Goal: Task Accomplishment & Management: Manage account settings

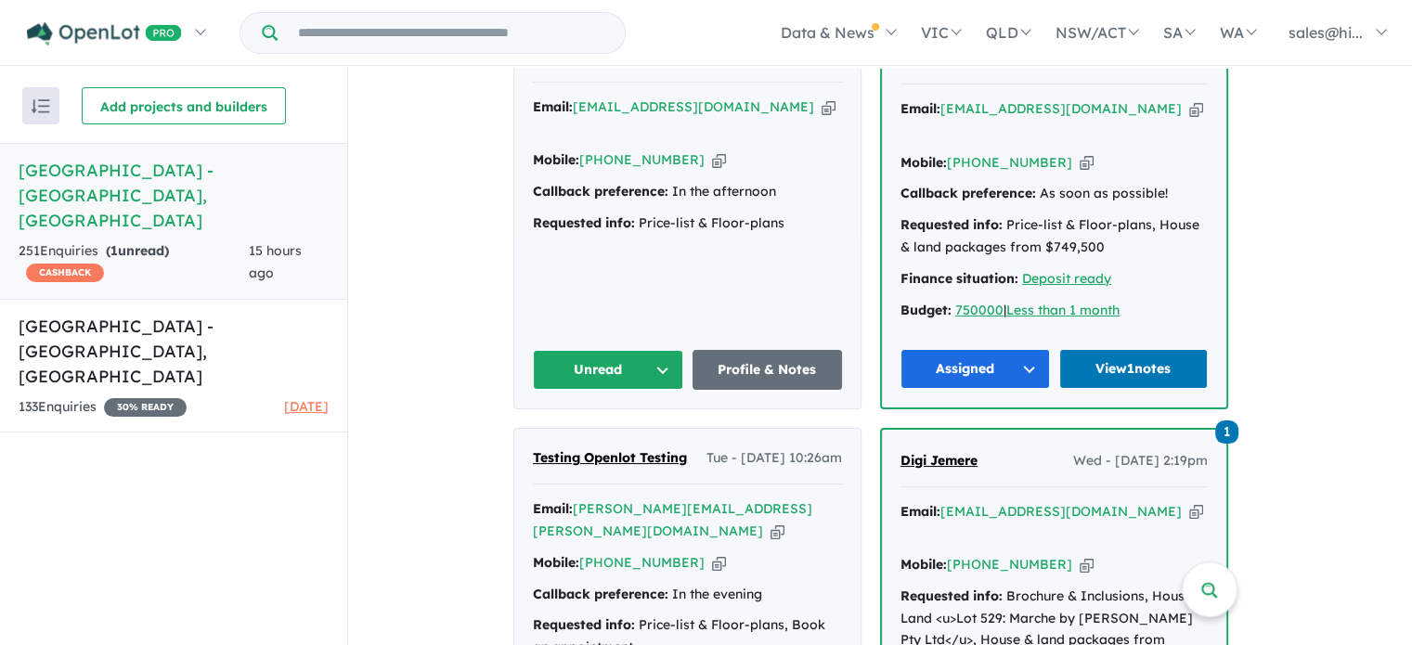
scroll to position [821, 0]
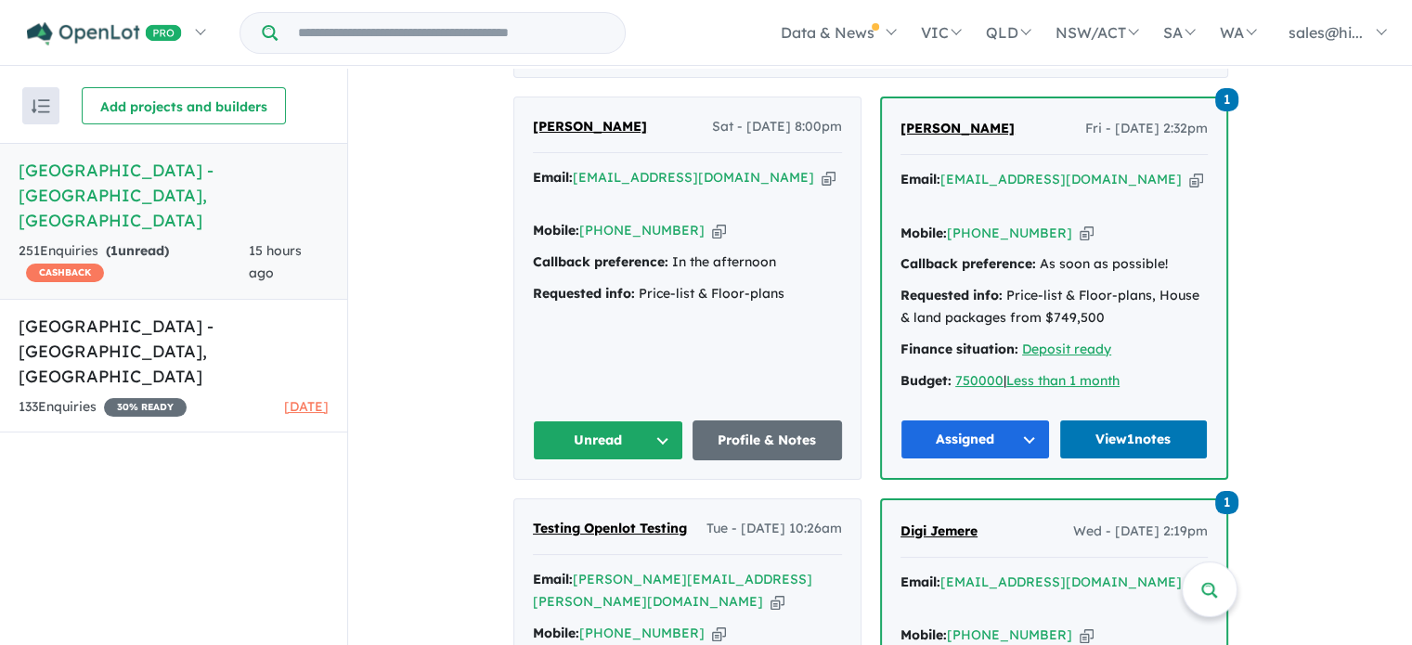
click at [667, 425] on button "Unread" at bounding box center [608, 440] width 150 height 40
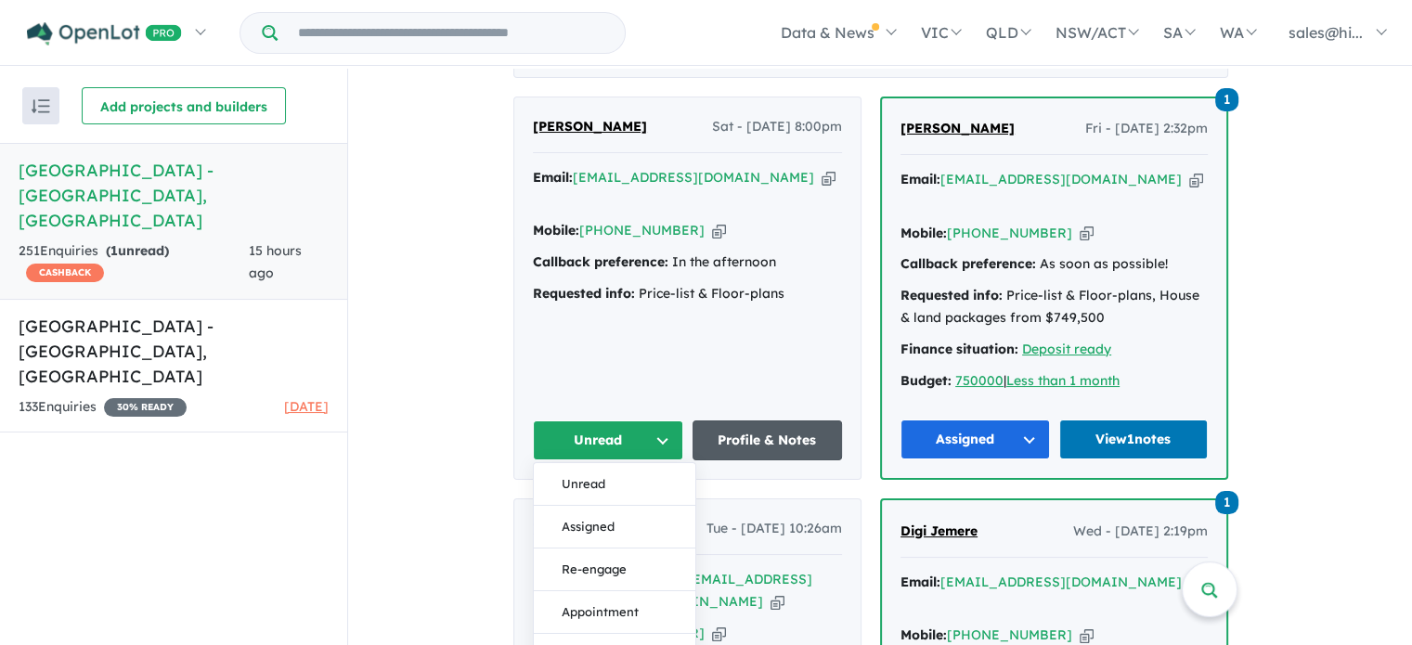
drag, startPoint x: 630, startPoint y: 511, endPoint x: 790, endPoint y: 448, distance: 171.7
click at [630, 512] on button "Assigned" at bounding box center [615, 527] width 162 height 43
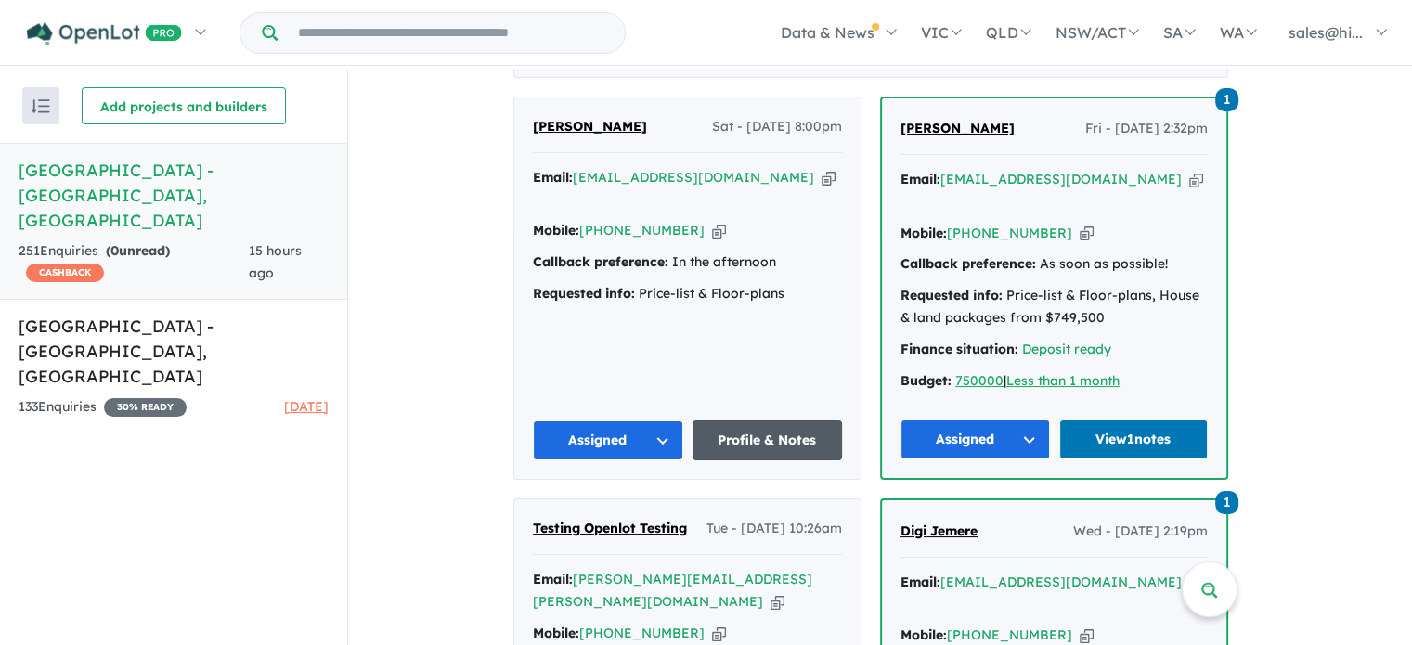
click at [783, 433] on link "Profile & Notes" at bounding box center [767, 440] width 150 height 40
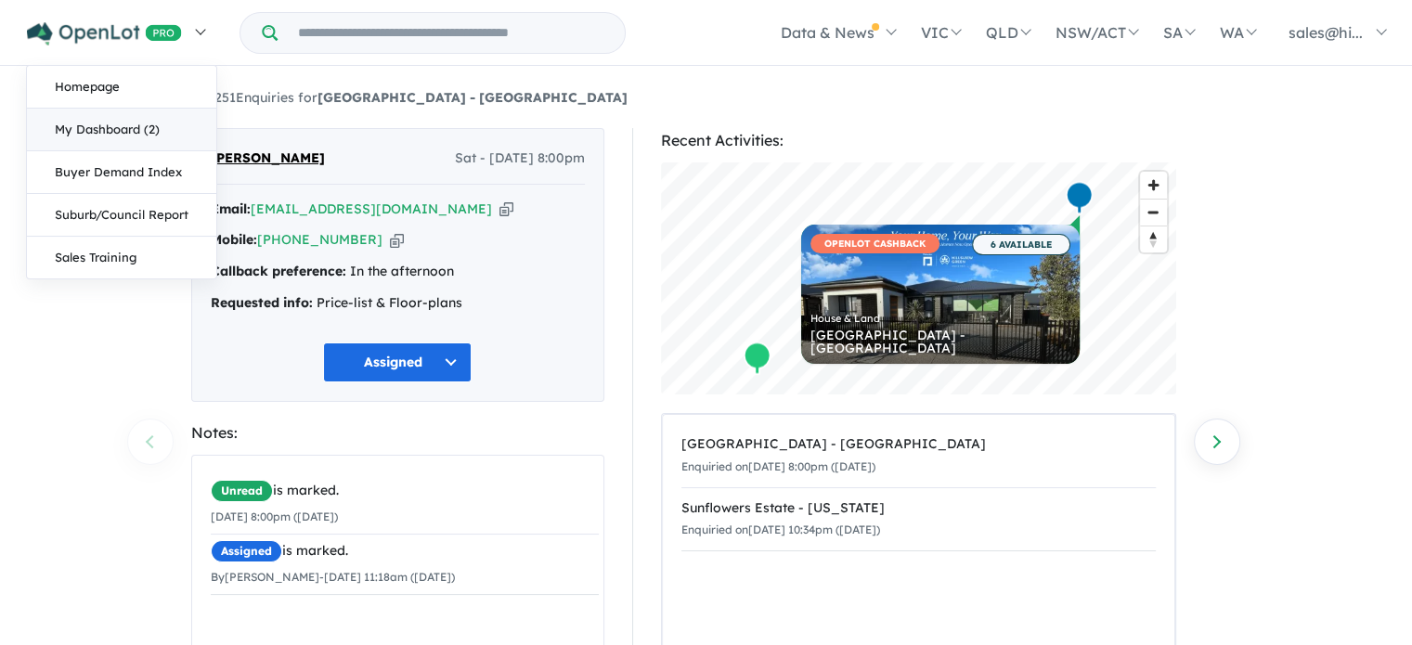
click at [136, 136] on link "My Dashboard (2)" at bounding box center [121, 130] width 189 height 43
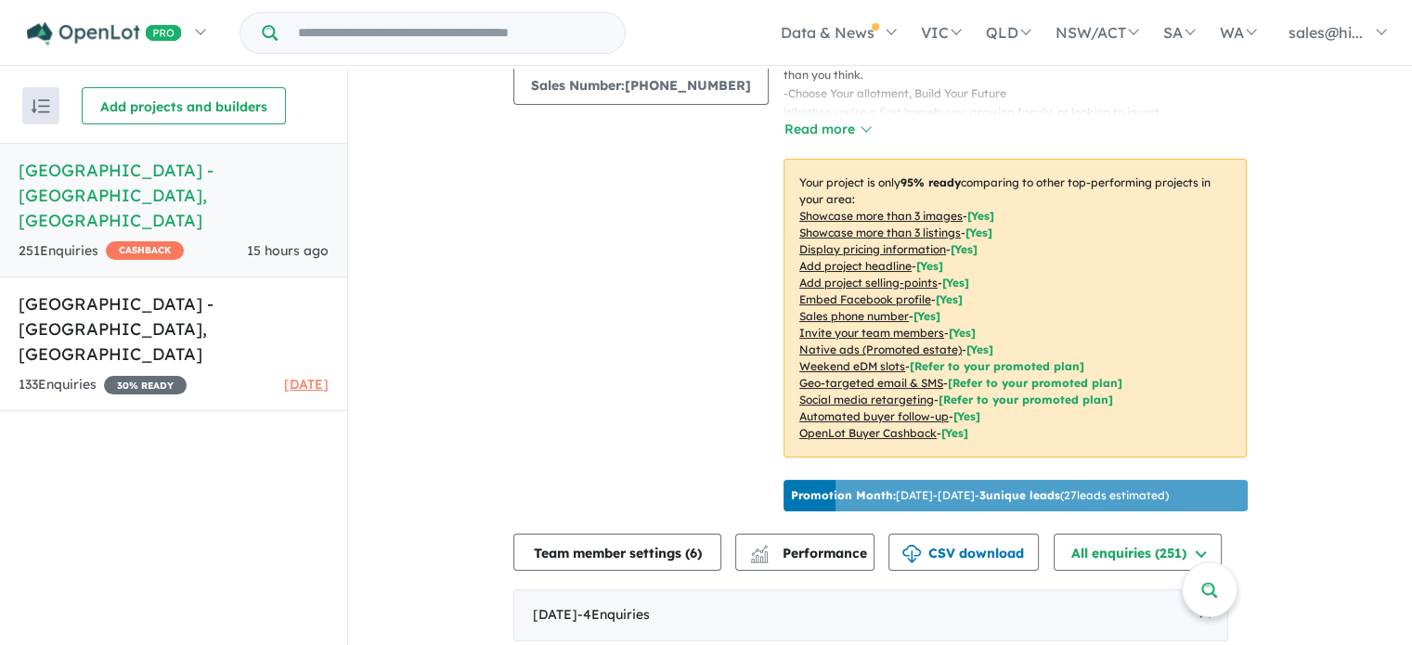
scroll to position [278, 0]
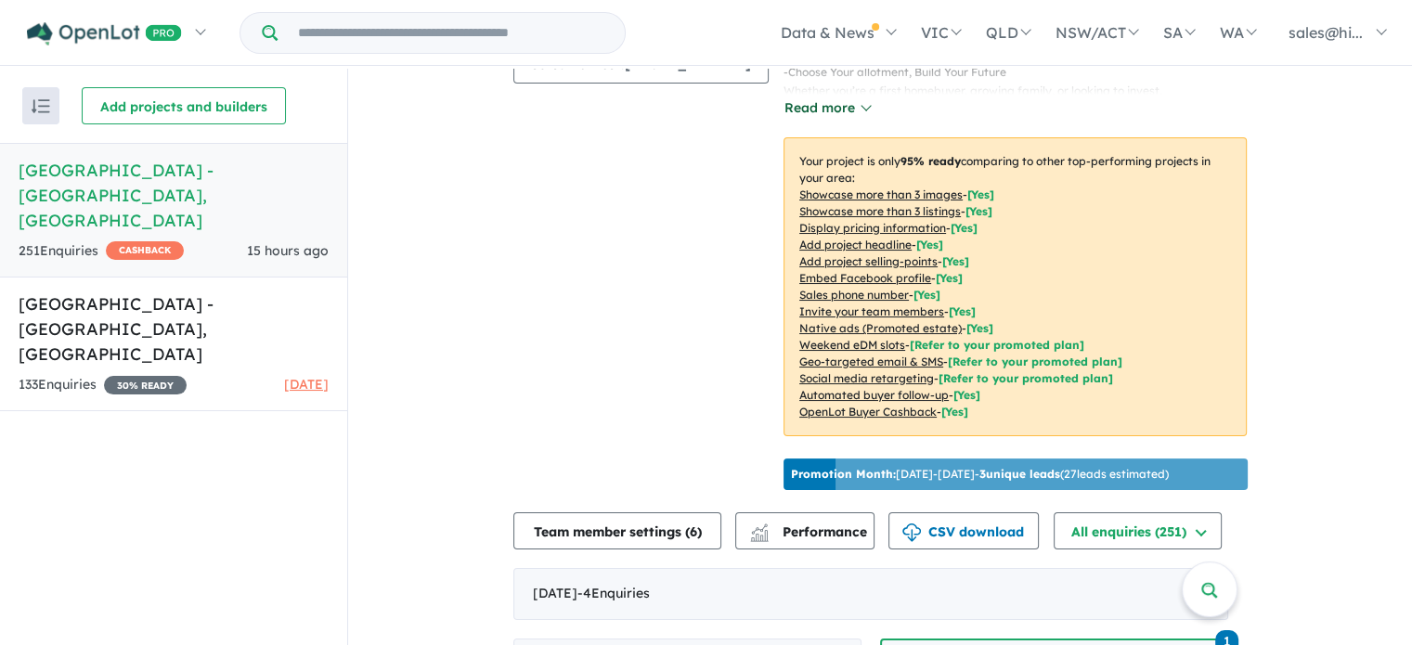
click at [847, 107] on button "Read more" at bounding box center [826, 107] width 87 height 21
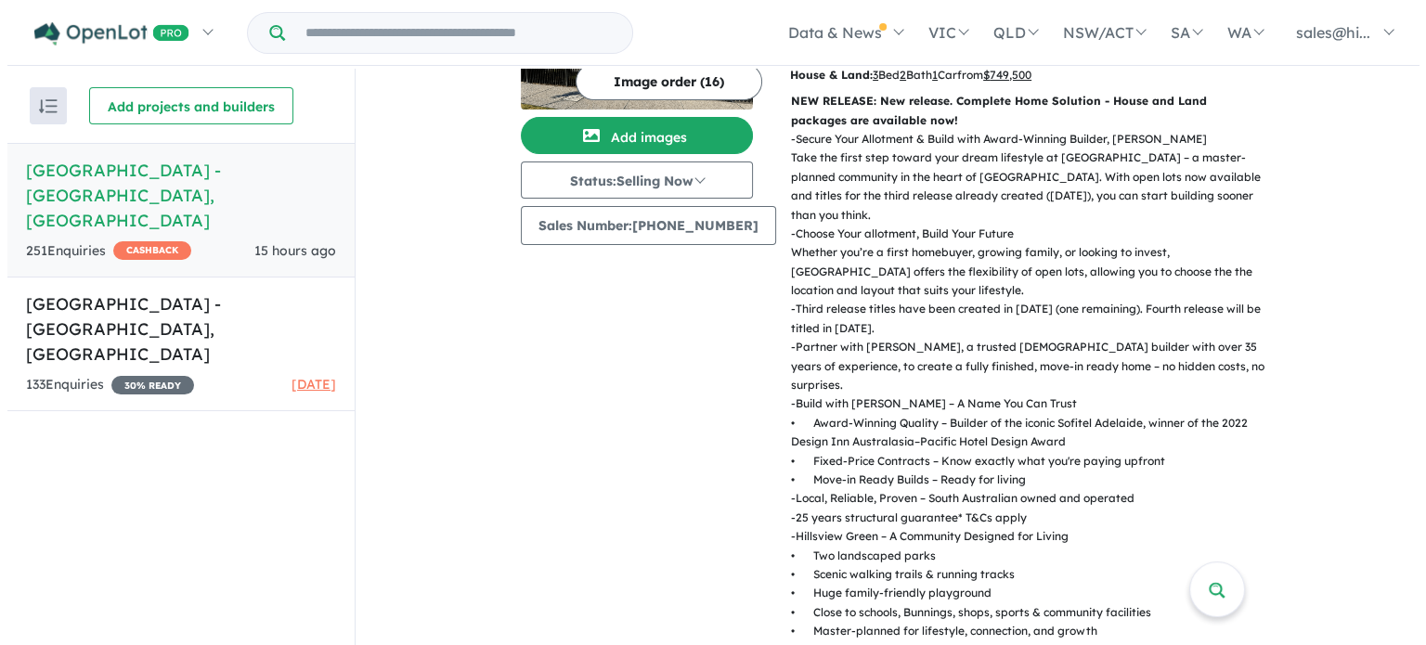
scroll to position [0, 0]
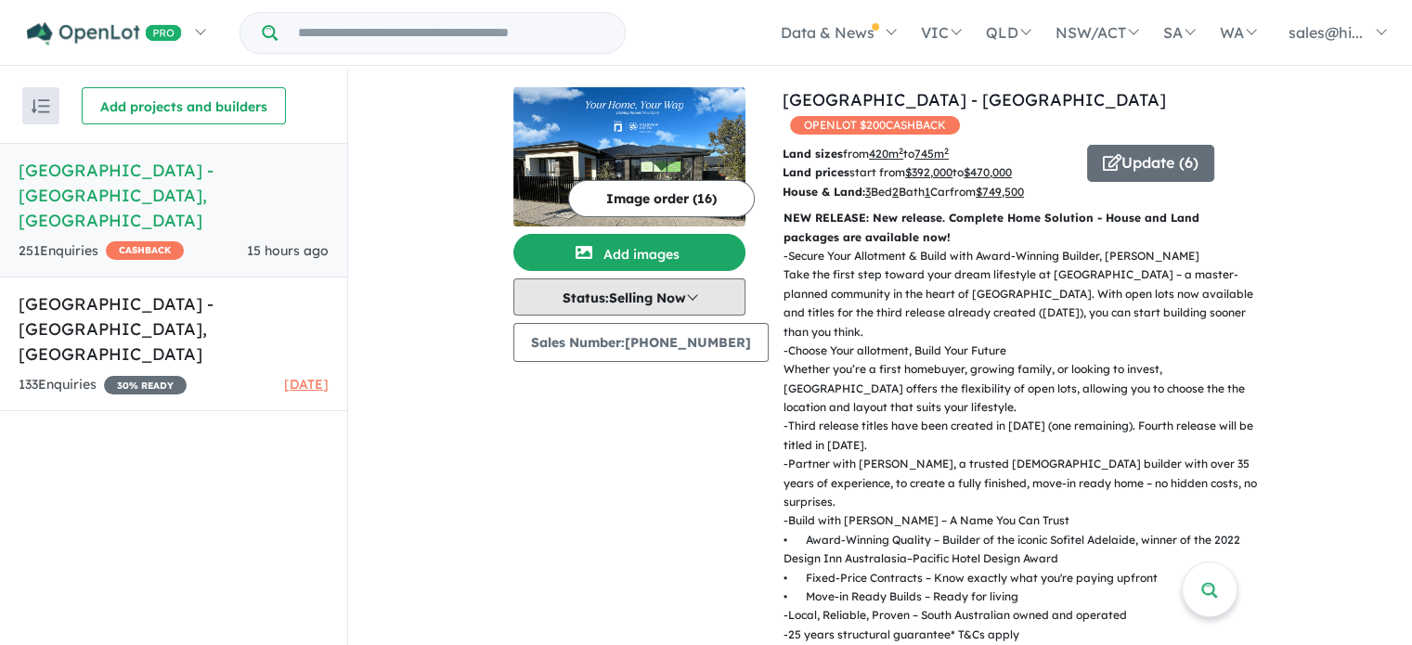
click at [698, 292] on button "Status: Selling Now" at bounding box center [629, 296] width 232 height 37
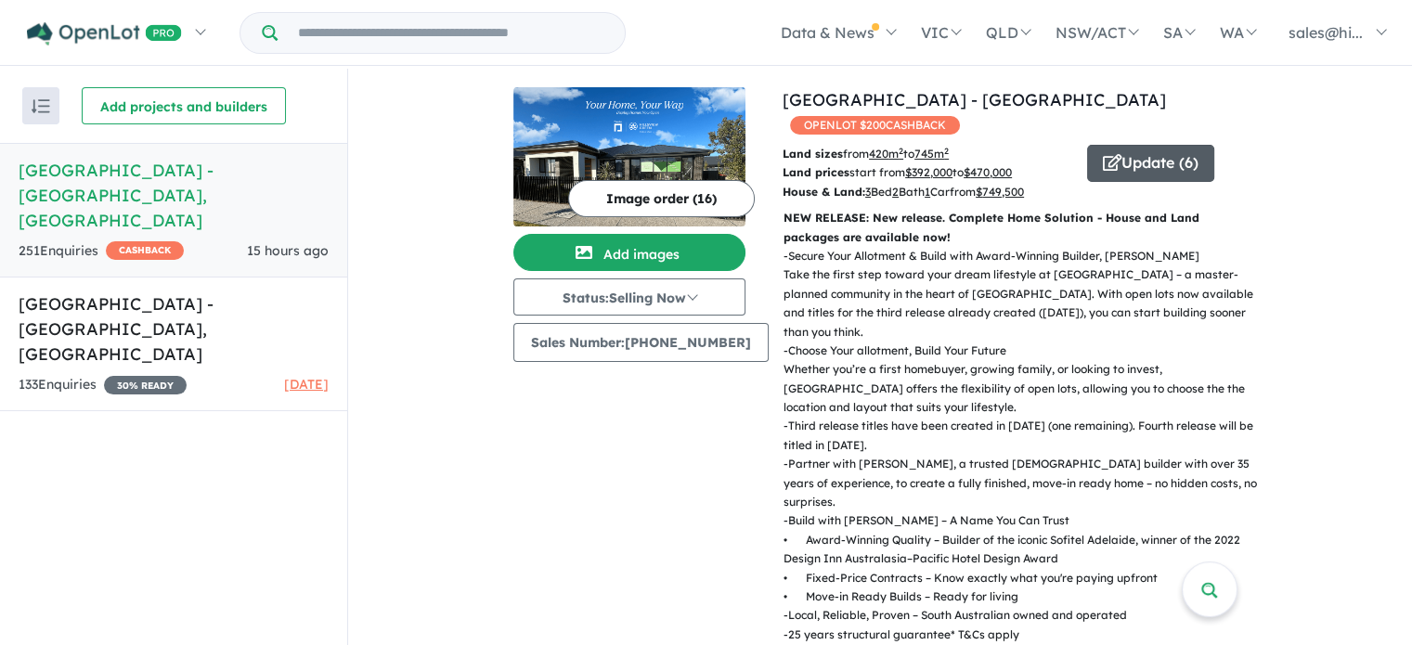
click at [1156, 168] on button "Update ( 6 )" at bounding box center [1150, 163] width 127 height 37
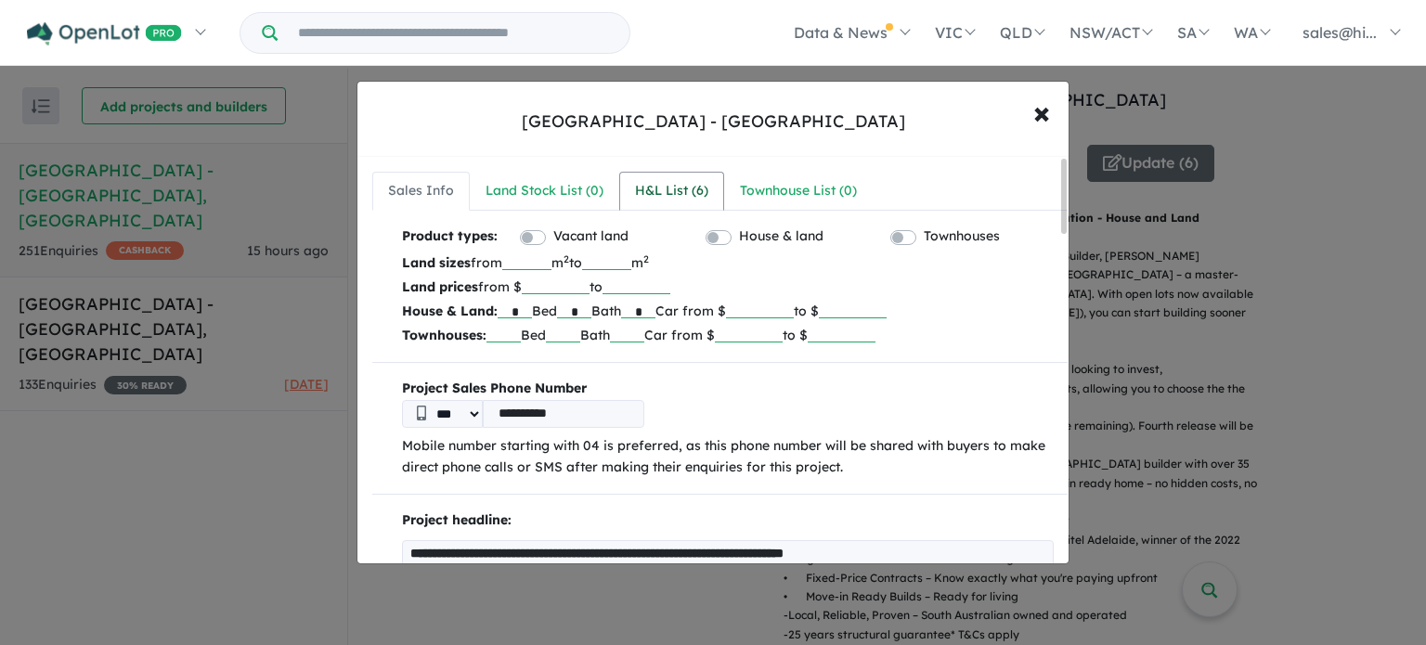
click at [667, 198] on div "H&L List ( 6 )" at bounding box center [671, 191] width 73 height 22
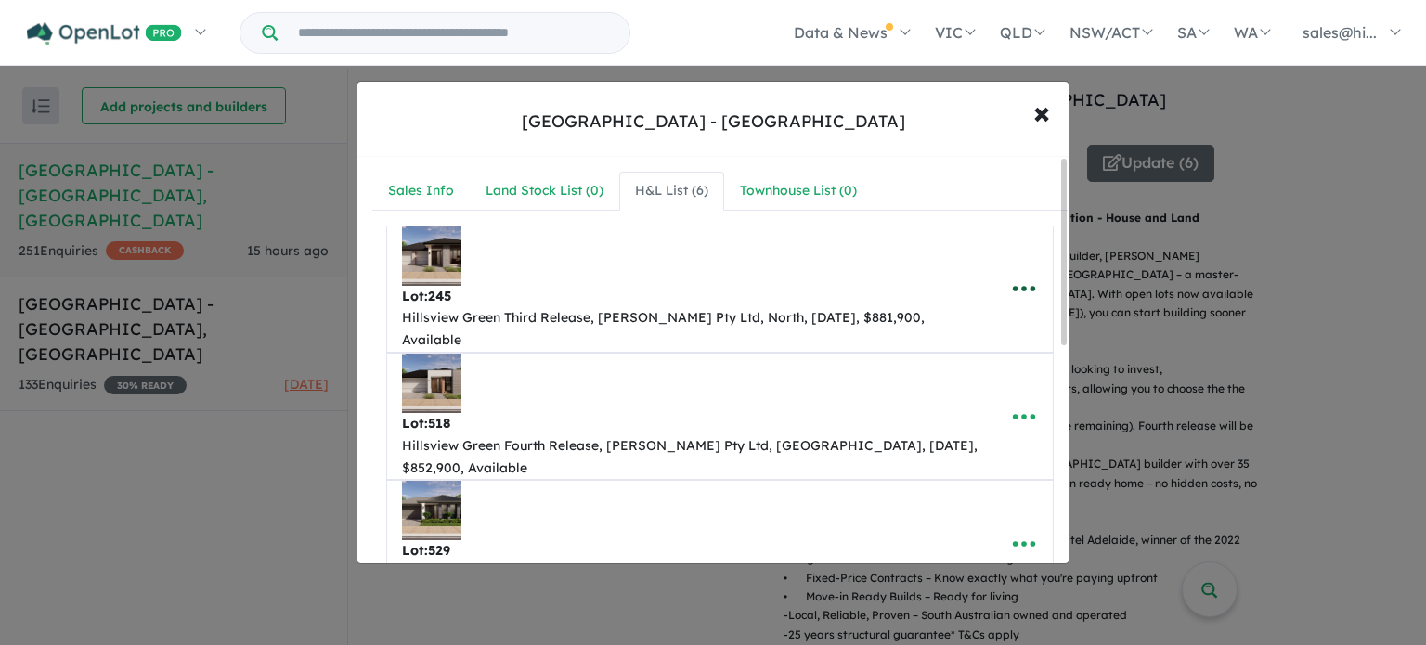
click at [1015, 275] on icon "button" at bounding box center [1024, 289] width 28 height 28
click at [999, 315] on link "Edit" at bounding box center [982, 336] width 137 height 43
select select "*****"
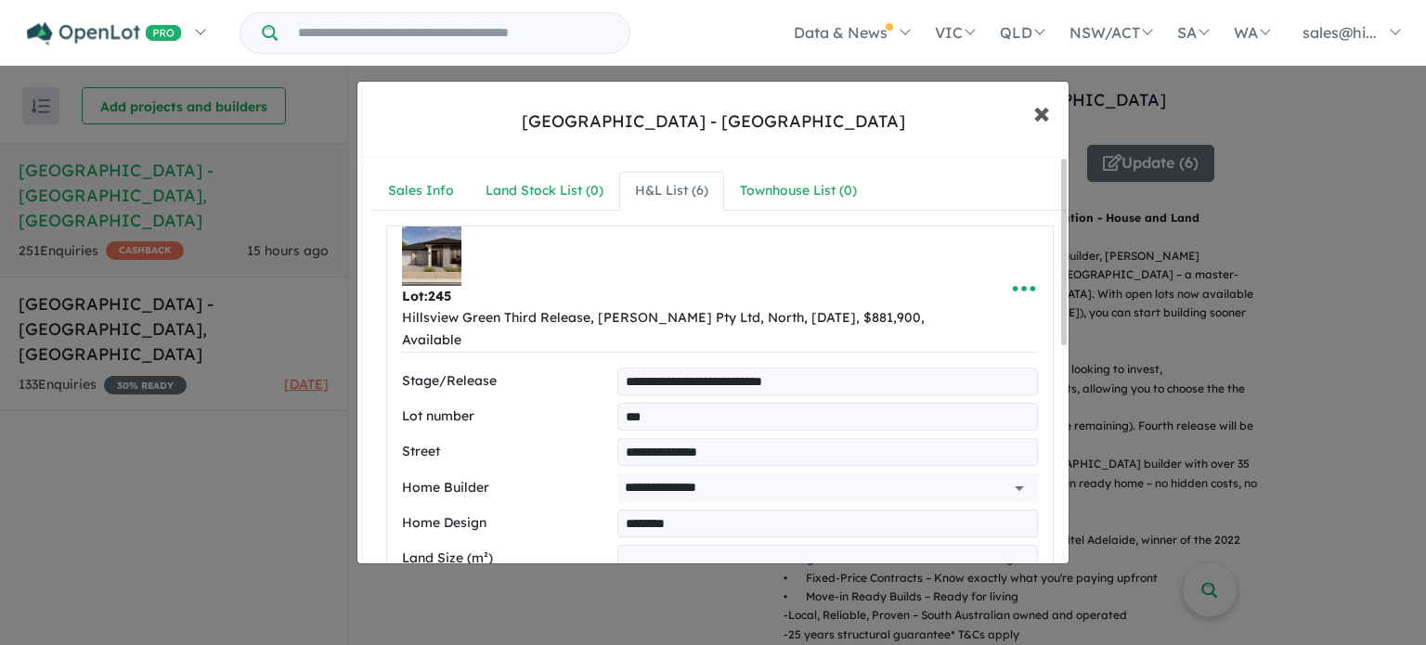
click at [1040, 123] on span "×" at bounding box center [1041, 112] width 17 height 40
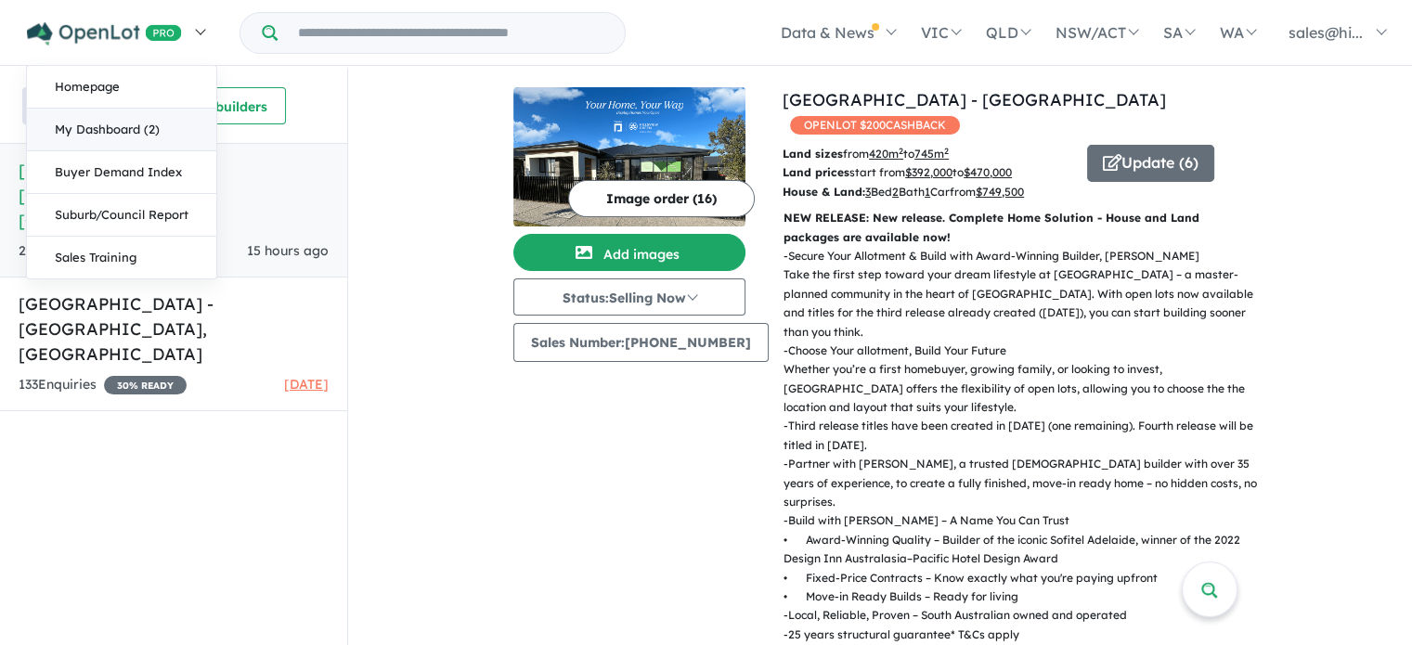
click at [137, 121] on link "My Dashboard (2)" at bounding box center [121, 130] width 189 height 43
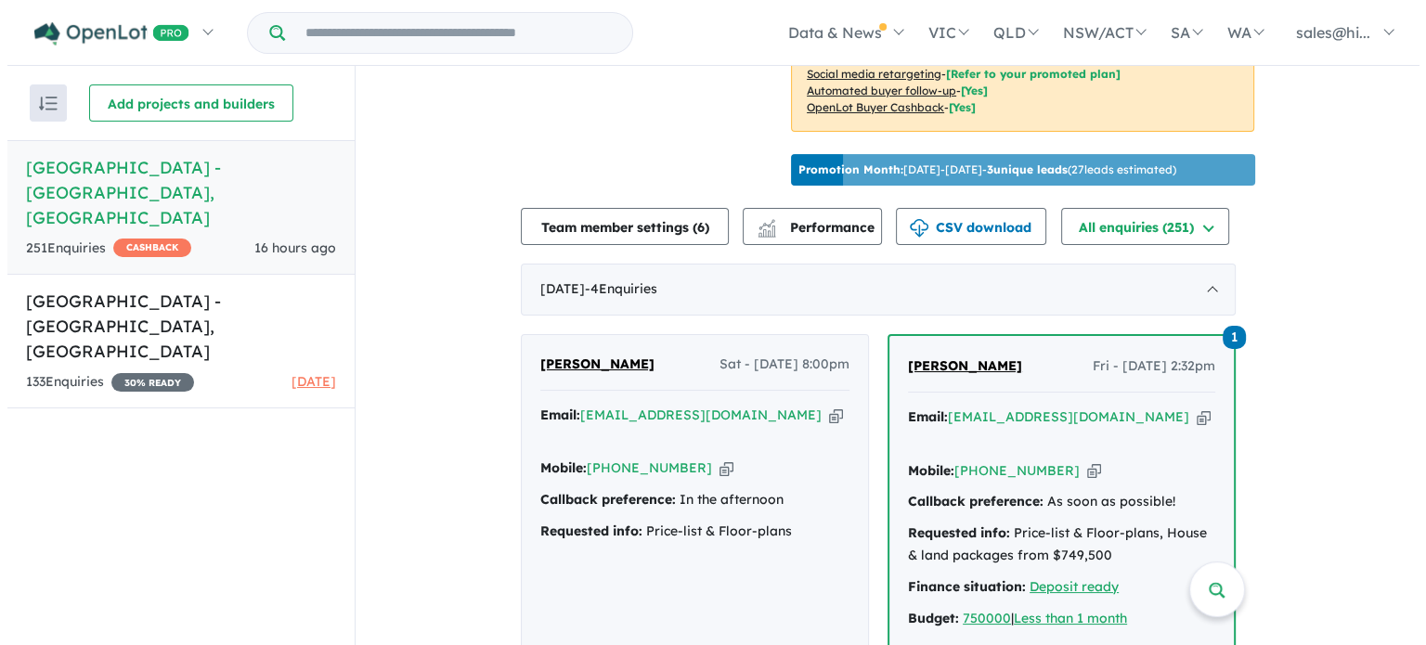
scroll to position [627, 0]
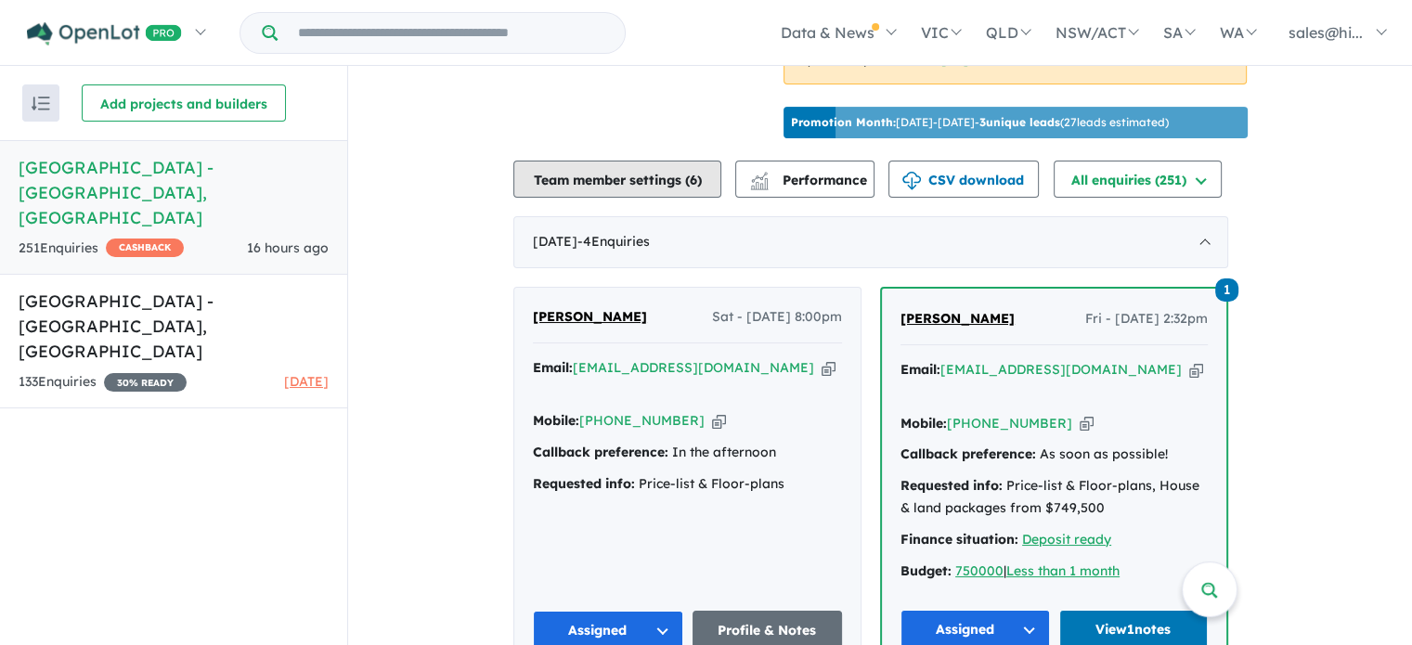
click at [686, 196] on button "Team member settings ( 6 )" at bounding box center [617, 179] width 208 height 37
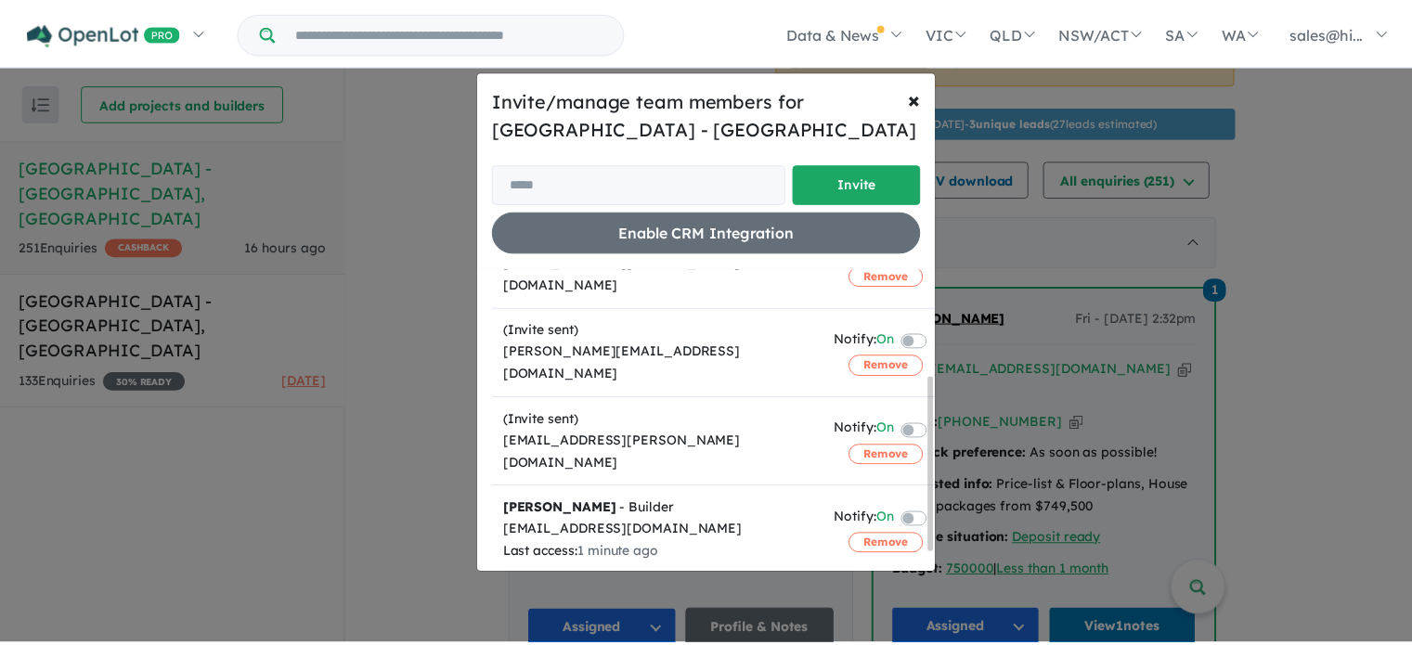
scroll to position [93, 0]
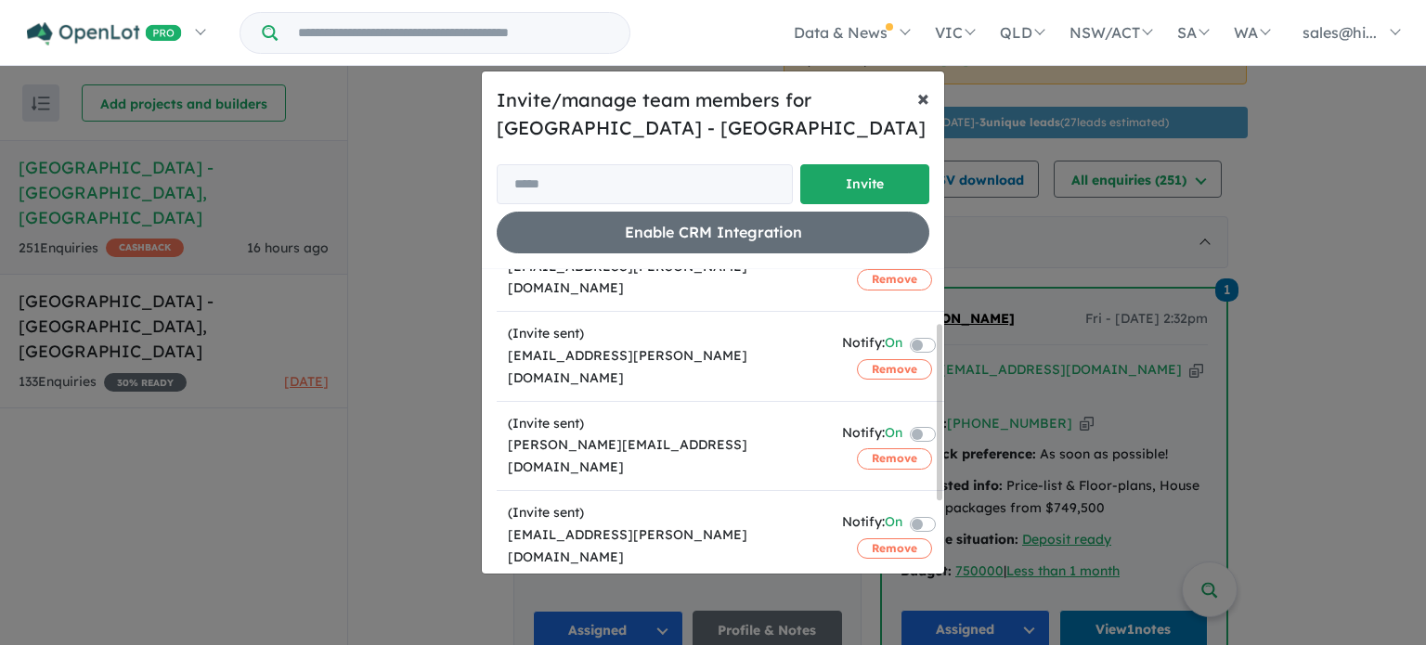
click at [920, 99] on span "×" at bounding box center [923, 98] width 12 height 28
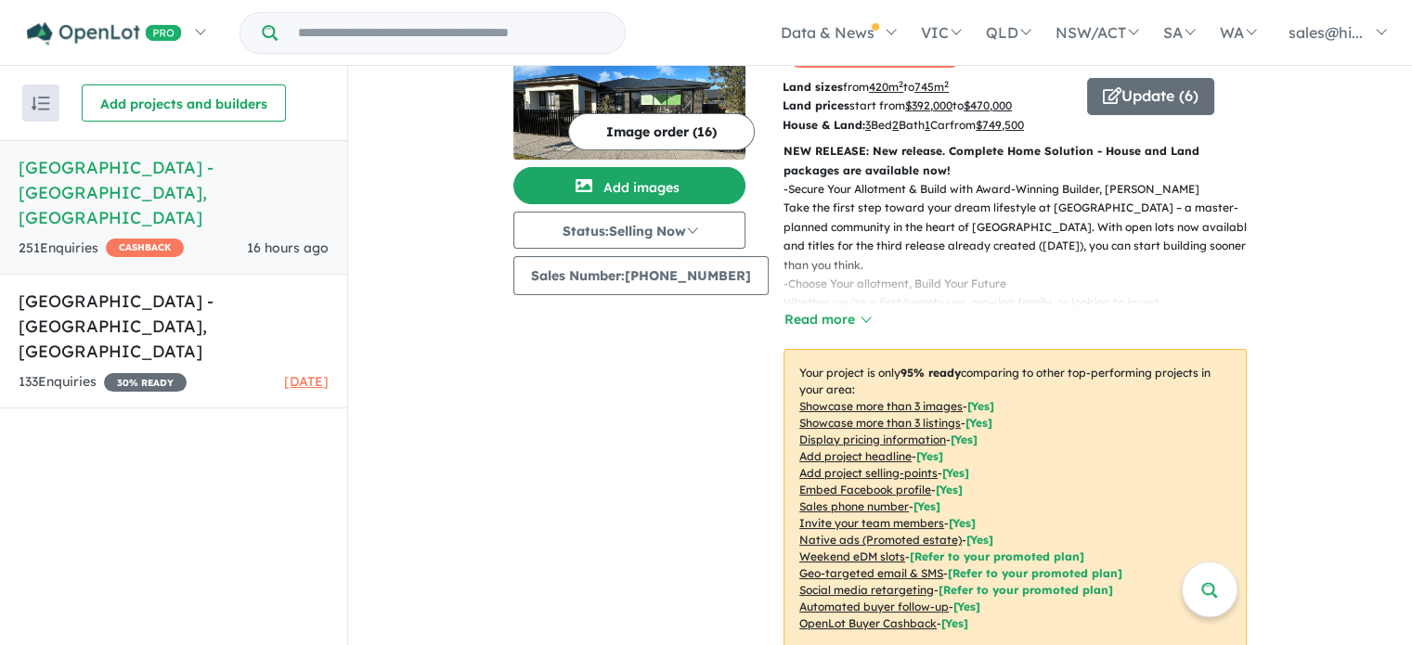
scroll to position [0, 0]
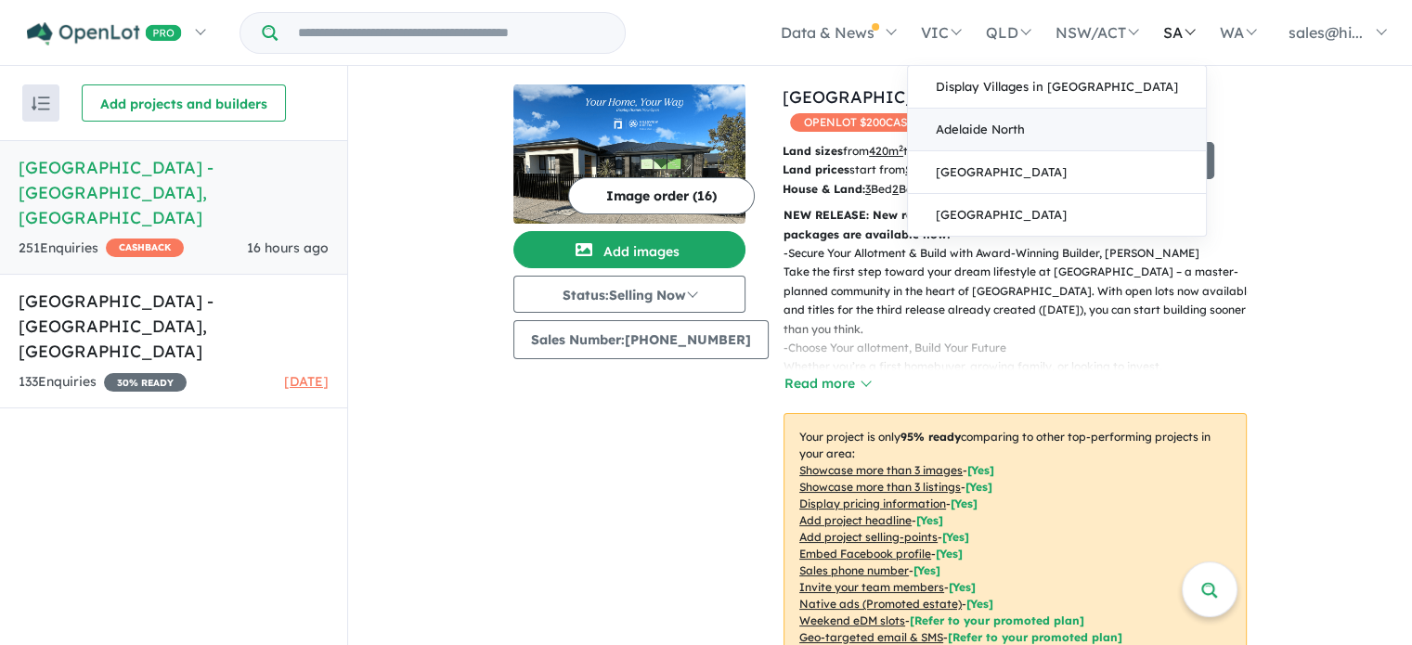
click at [1144, 125] on link "Adelaide North" at bounding box center [1057, 130] width 298 height 43
